Goal: Check status: Check status

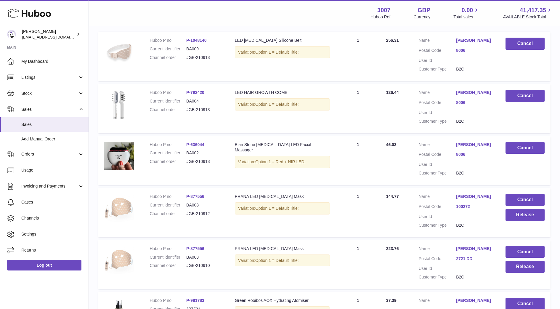
scroll to position [143, 0]
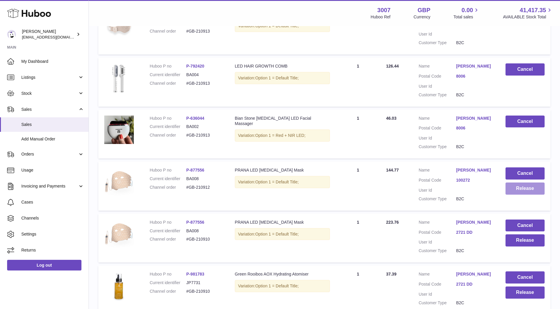
click at [523, 193] on button "Release" at bounding box center [525, 189] width 39 height 12
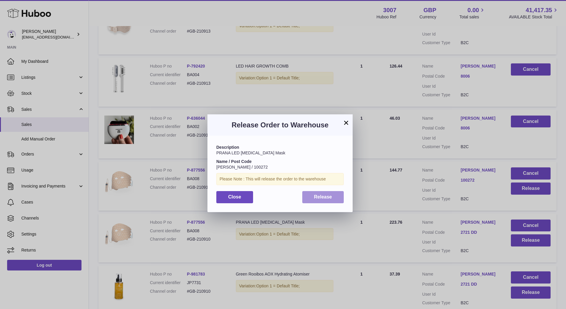
click at [327, 199] on span "Release" at bounding box center [323, 196] width 18 height 5
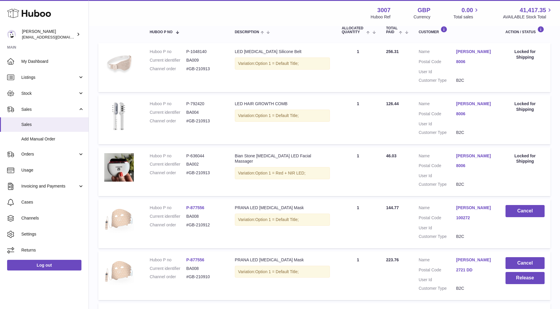
scroll to position [0, 0]
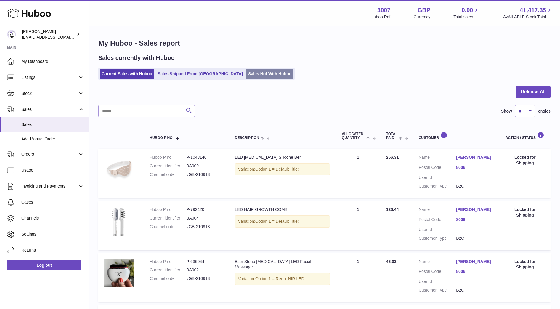
click at [252, 72] on link "Sales Not With Huboo" at bounding box center [269, 74] width 47 height 10
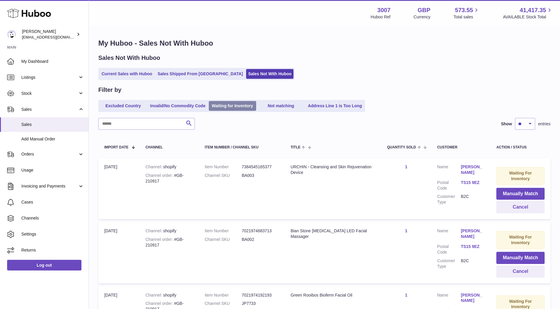
click at [237, 108] on link "Waiting for Inventory" at bounding box center [232, 106] width 47 height 10
click at [520, 212] on button "Cancel" at bounding box center [521, 207] width 48 height 12
click at [518, 207] on button "Cancel" at bounding box center [521, 207] width 48 height 12
click at [516, 206] on button "Cancel" at bounding box center [521, 207] width 48 height 12
click at [519, 206] on button "Cancel" at bounding box center [521, 207] width 48 height 12
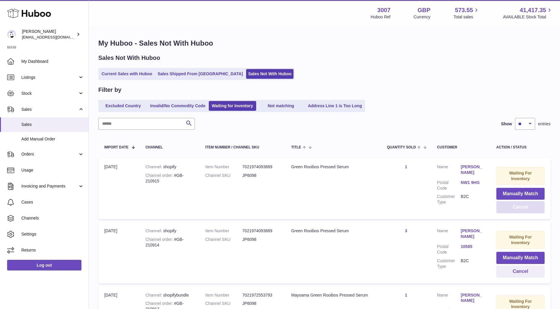
click at [520, 207] on button "Cancel" at bounding box center [521, 207] width 48 height 12
click at [38, 122] on span "Sales" at bounding box center [52, 125] width 63 height 6
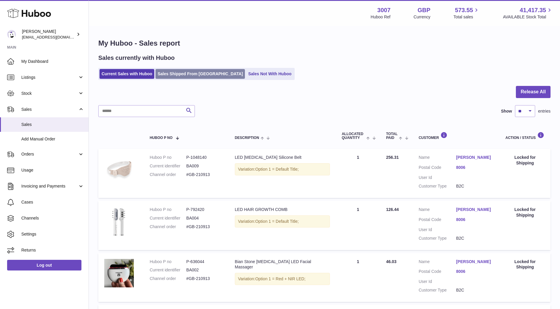
click at [201, 72] on link "Sales Shipped From [GEOGRAPHIC_DATA]" at bounding box center [200, 74] width 89 height 10
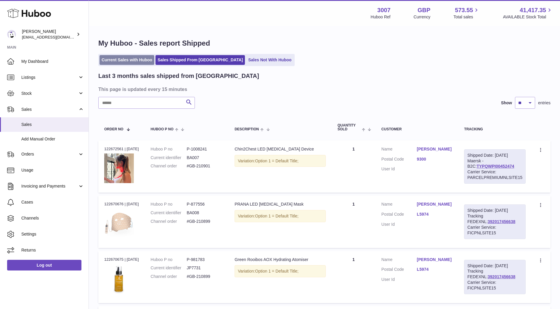
click at [137, 63] on link "Current Sales with Huboo" at bounding box center [127, 60] width 55 height 10
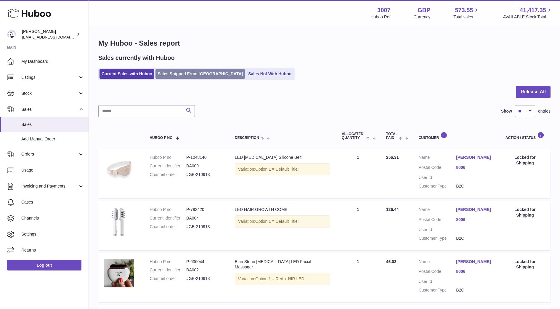
click at [200, 74] on link "Sales Shipped From [GEOGRAPHIC_DATA]" at bounding box center [200, 74] width 89 height 10
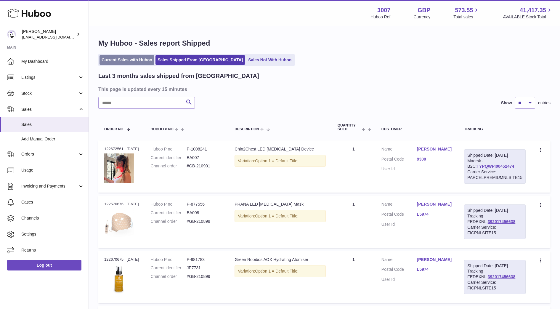
click at [129, 64] on link "Current Sales with Huboo" at bounding box center [127, 60] width 55 height 10
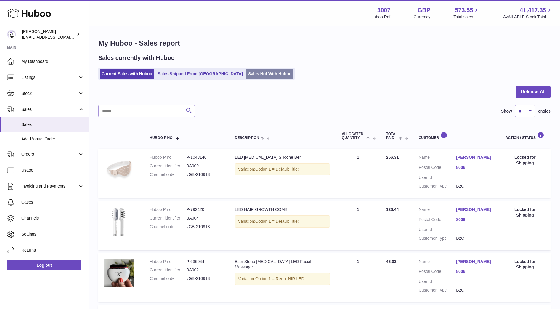
click at [252, 77] on link "Sales Not With Huboo" at bounding box center [269, 74] width 47 height 10
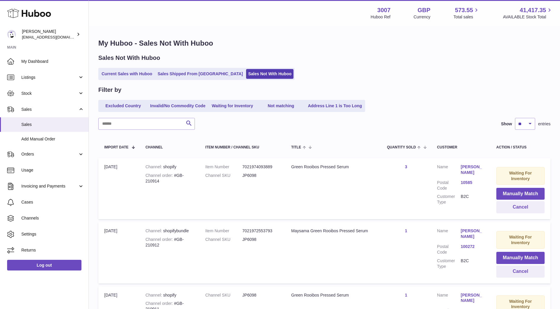
click at [241, 112] on ul "Excluded Country Invalid/No Commodity Code Waiting for Inventory Not matching A…" at bounding box center [231, 106] width 267 height 12
click at [236, 109] on link "Waiting for Inventory" at bounding box center [232, 106] width 47 height 10
click at [28, 96] on link "Stock" at bounding box center [44, 93] width 89 height 16
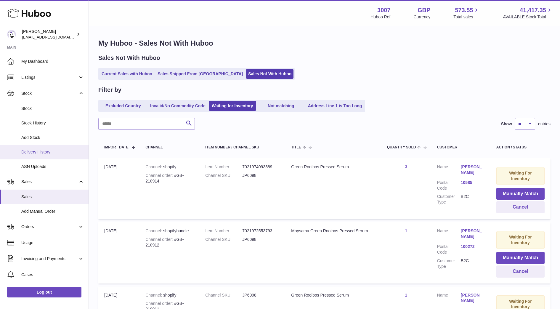
click at [31, 155] on span "Delivery History" at bounding box center [52, 152] width 63 height 6
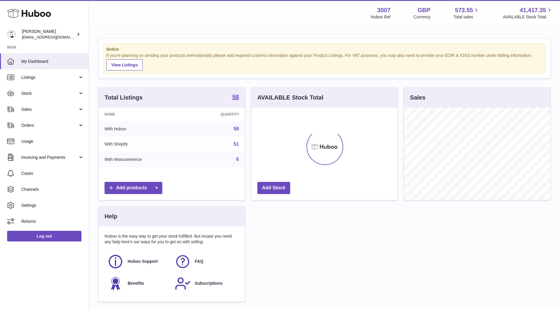
scroll to position [92, 146]
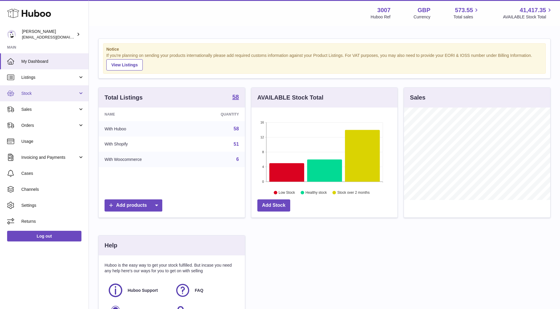
click at [43, 91] on span "Stock" at bounding box center [49, 94] width 57 height 6
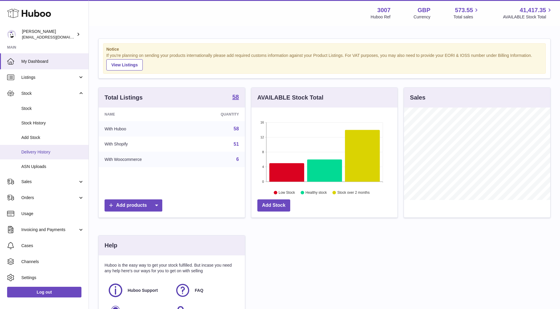
click at [32, 153] on span "Delivery History" at bounding box center [52, 152] width 63 height 6
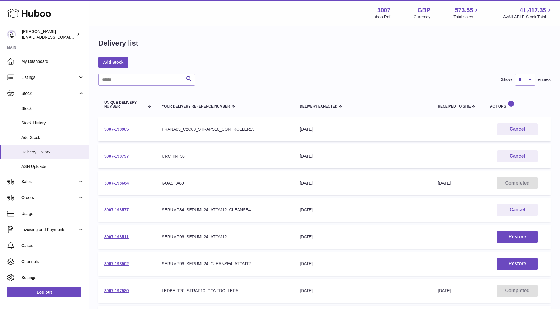
click at [118, 157] on link "3007-198797" at bounding box center [116, 156] width 25 height 5
